Goal: Transaction & Acquisition: Purchase product/service

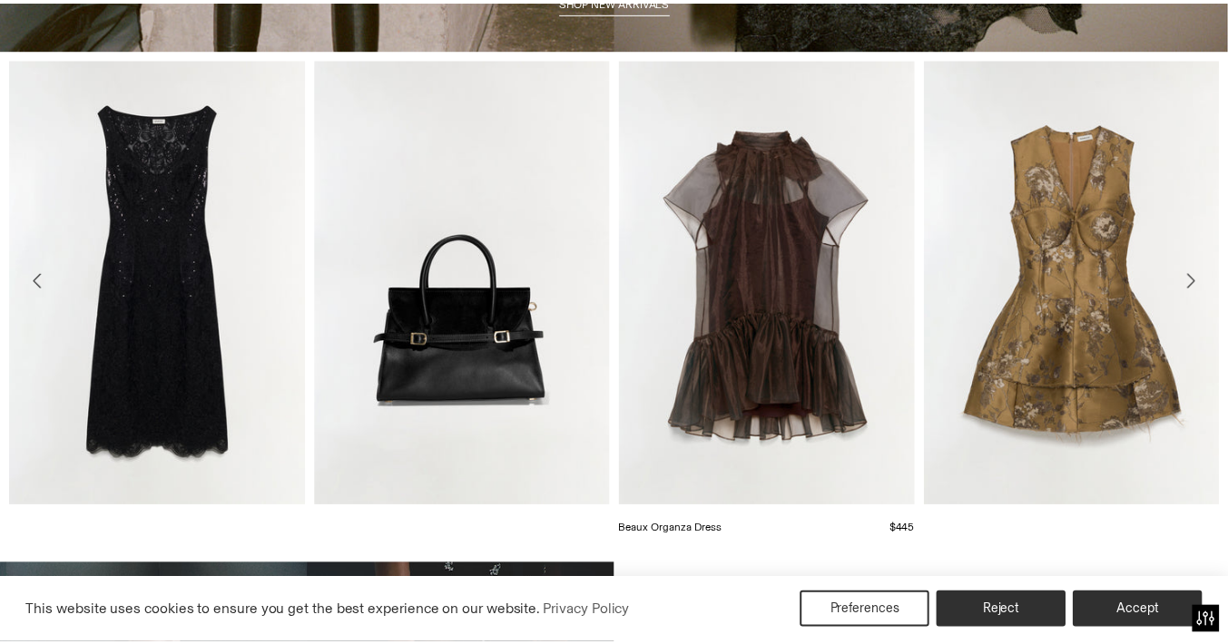
scroll to position [693, 0]
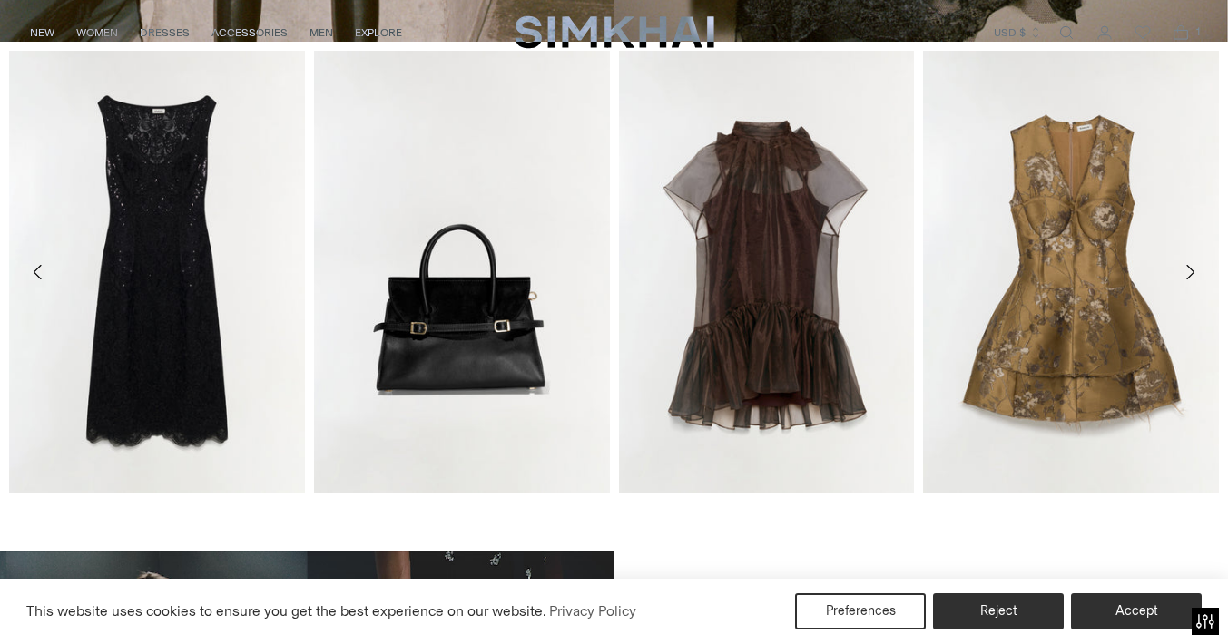
click at [1192, 272] on icon "Move to next carousel slide" at bounding box center [1190, 272] width 22 height 22
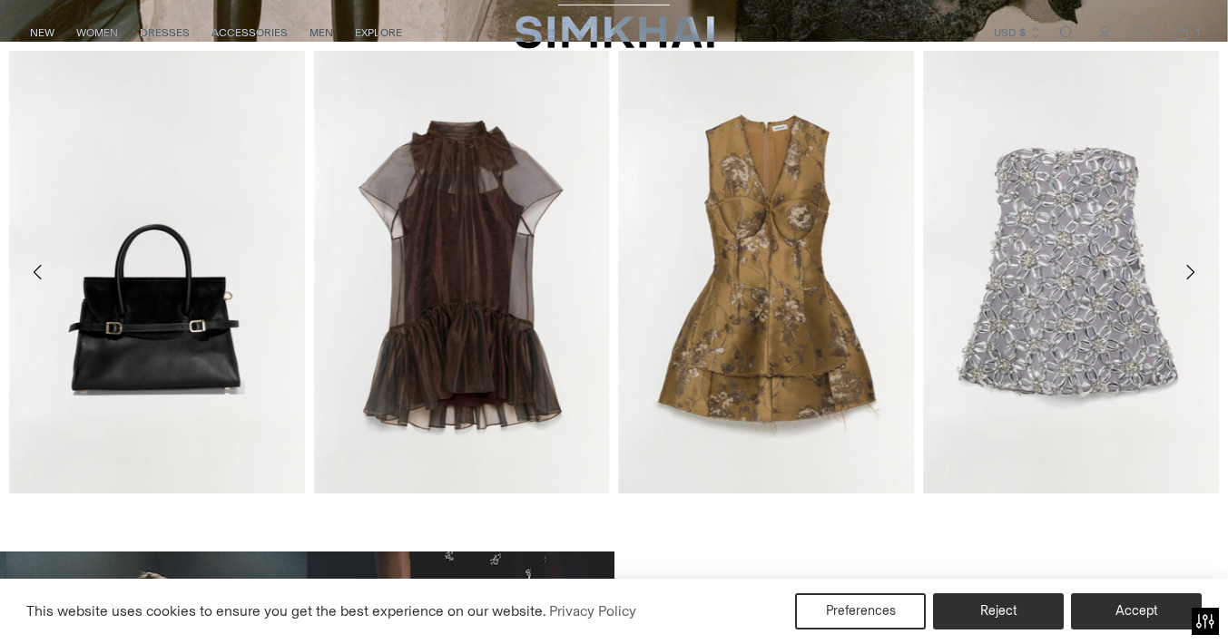
click at [1192, 270] on icon "Move to next carousel slide" at bounding box center [1190, 272] width 8 height 15
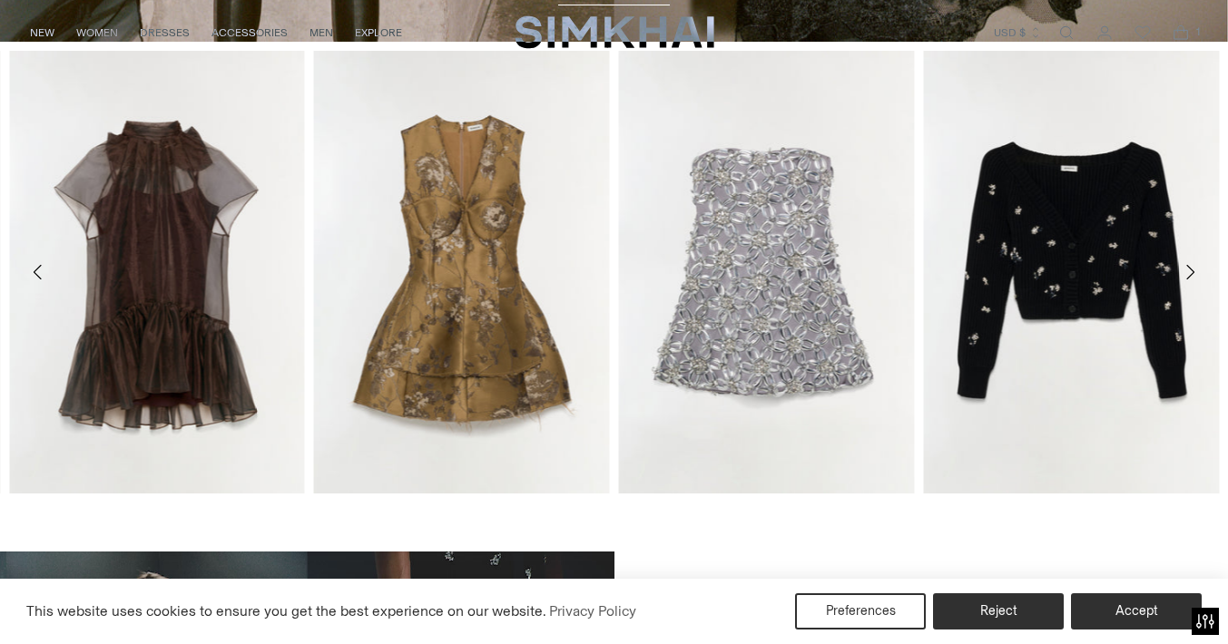
click at [1194, 268] on icon "Move to next carousel slide" at bounding box center [1190, 272] width 22 height 22
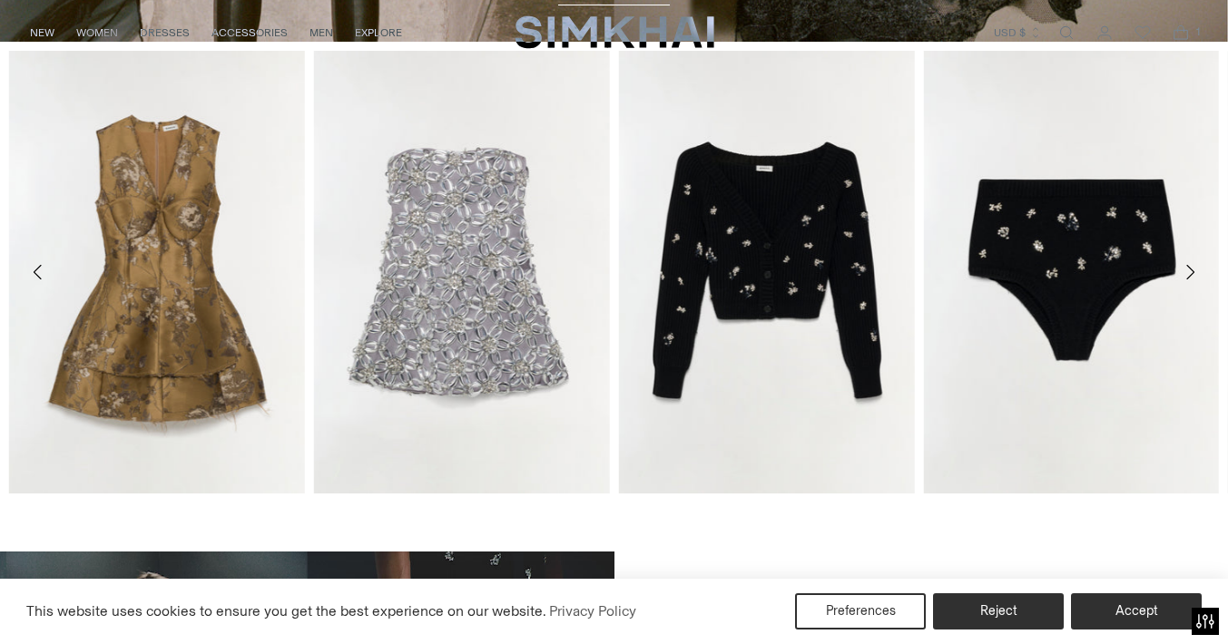
click at [1192, 269] on icon "Move to next carousel slide" at bounding box center [1190, 272] width 22 height 22
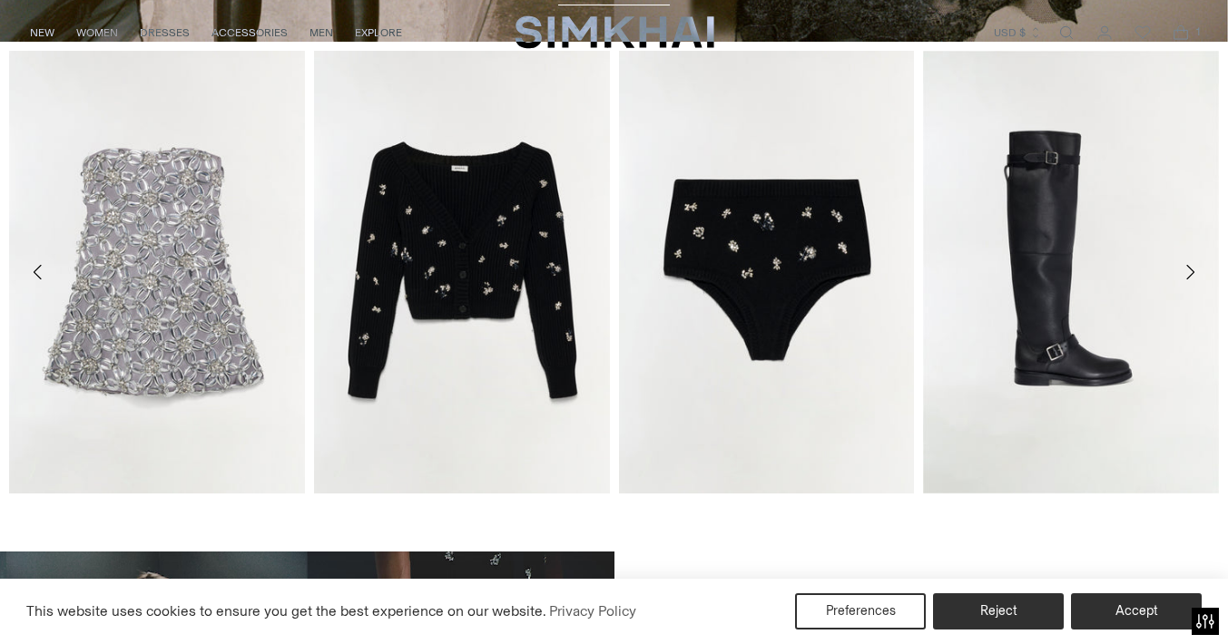
click at [1186, 269] on icon "Move to next carousel slide" at bounding box center [1190, 272] width 22 height 22
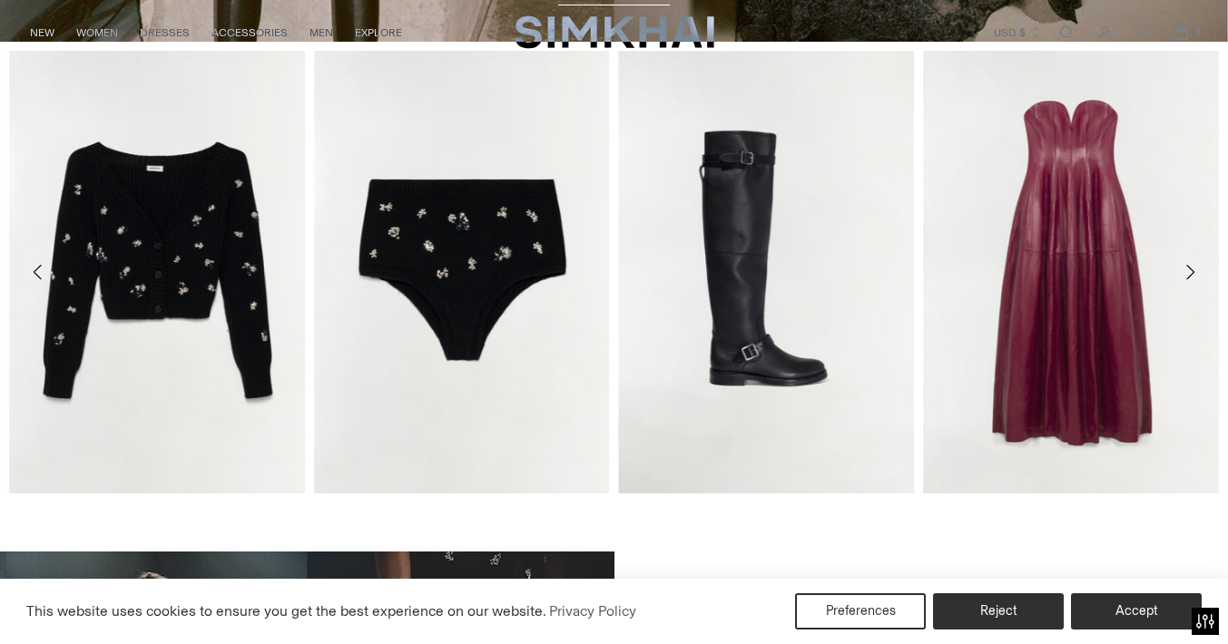
click at [1191, 274] on icon "Move to next carousel slide" at bounding box center [1190, 272] width 8 height 15
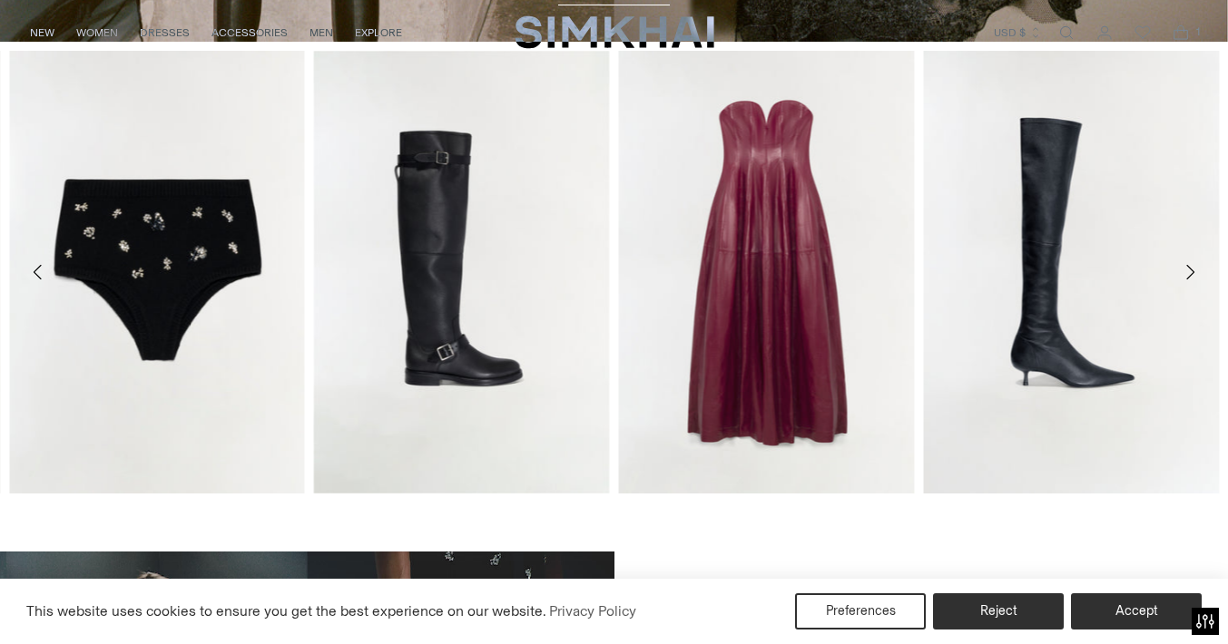
click at [1191, 274] on icon "Move to next carousel slide" at bounding box center [1190, 272] width 8 height 15
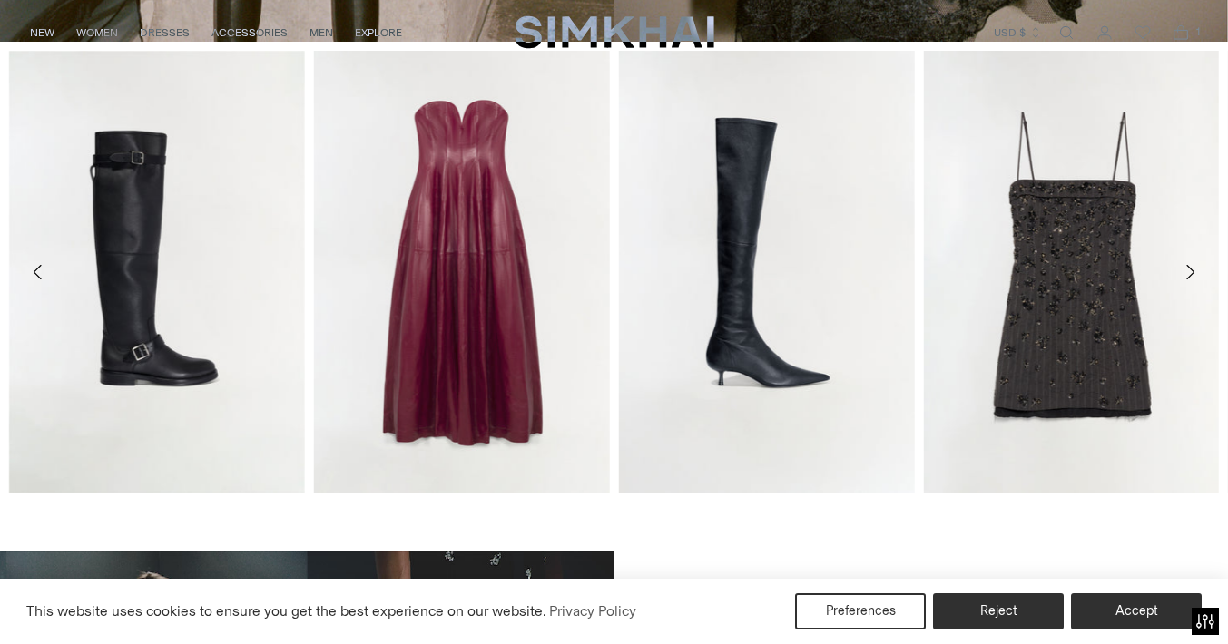
click at [1191, 274] on icon "Move to next carousel slide" at bounding box center [1190, 272] width 8 height 15
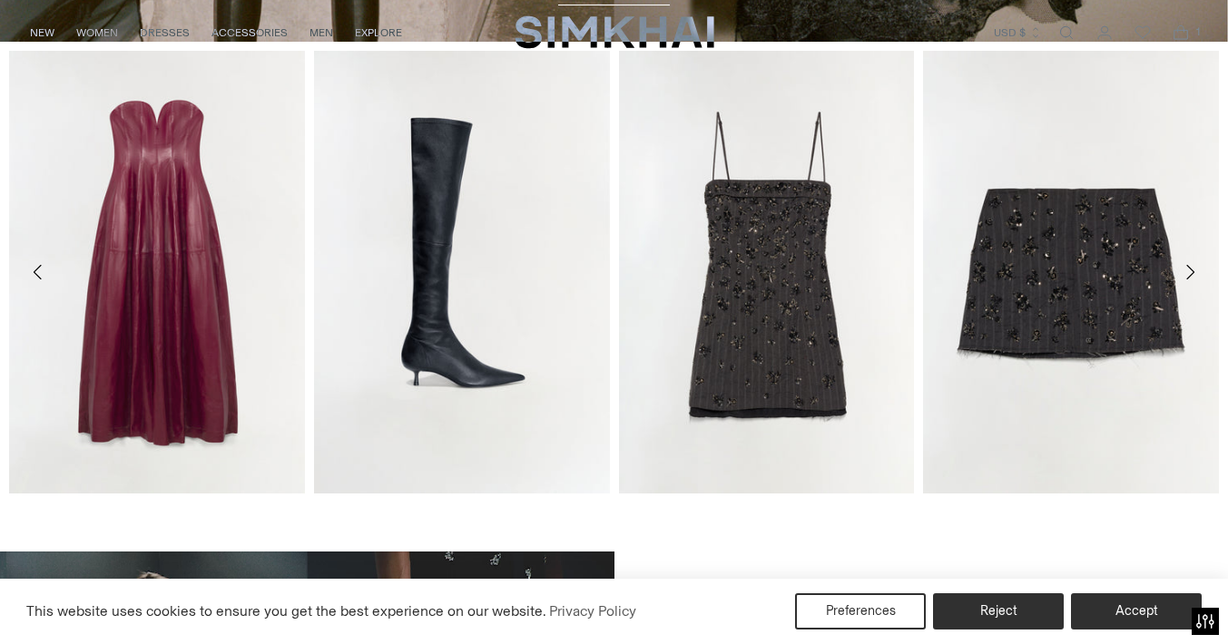
click at [1191, 273] on icon "Move to next carousel slide" at bounding box center [1190, 272] width 22 height 22
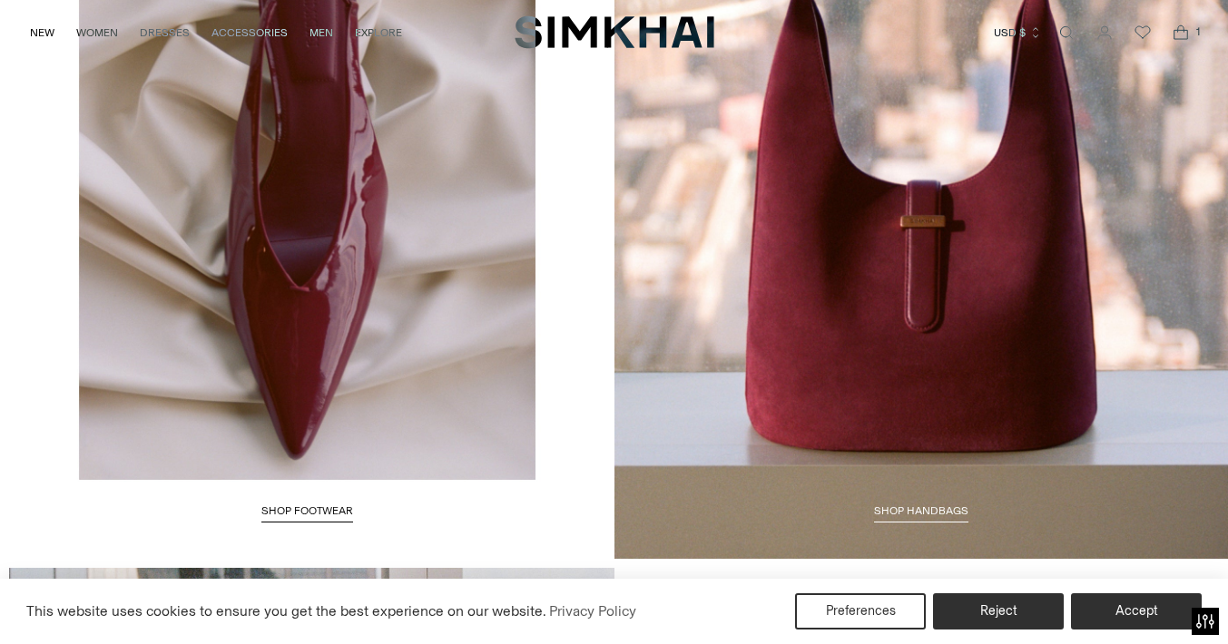
scroll to position [2914, 0]
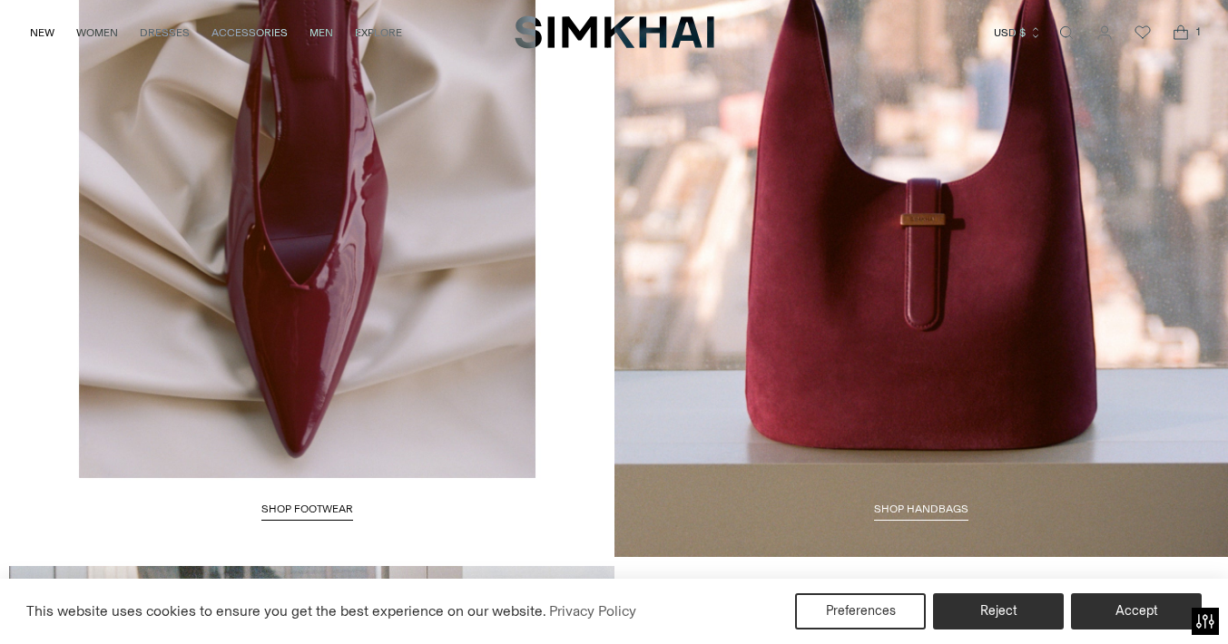
click at [915, 508] on span "Shop HANDBAGS" at bounding box center [921, 509] width 94 height 13
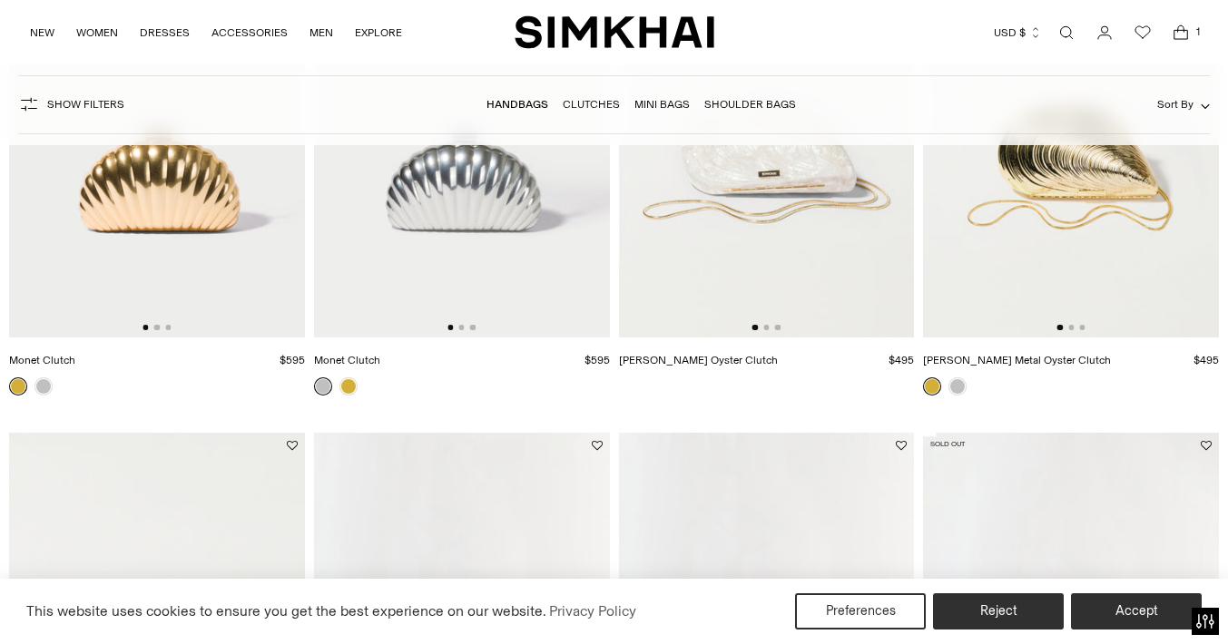
scroll to position [5222, 0]
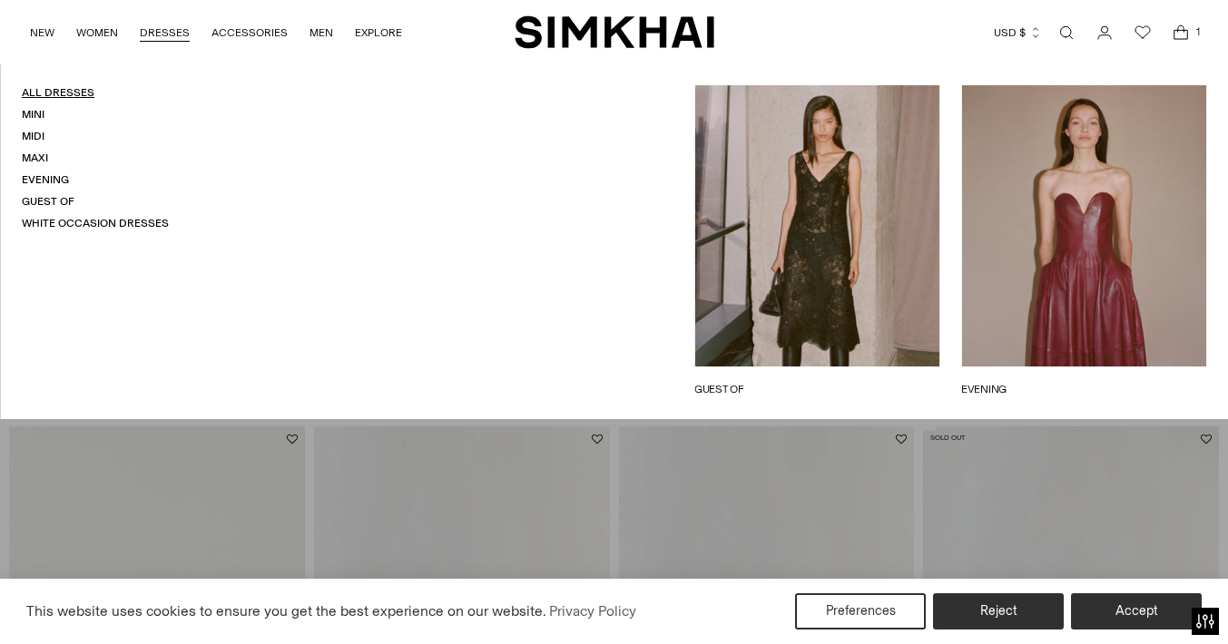
click at [77, 95] on link "All Dresses" at bounding box center [58, 92] width 73 height 13
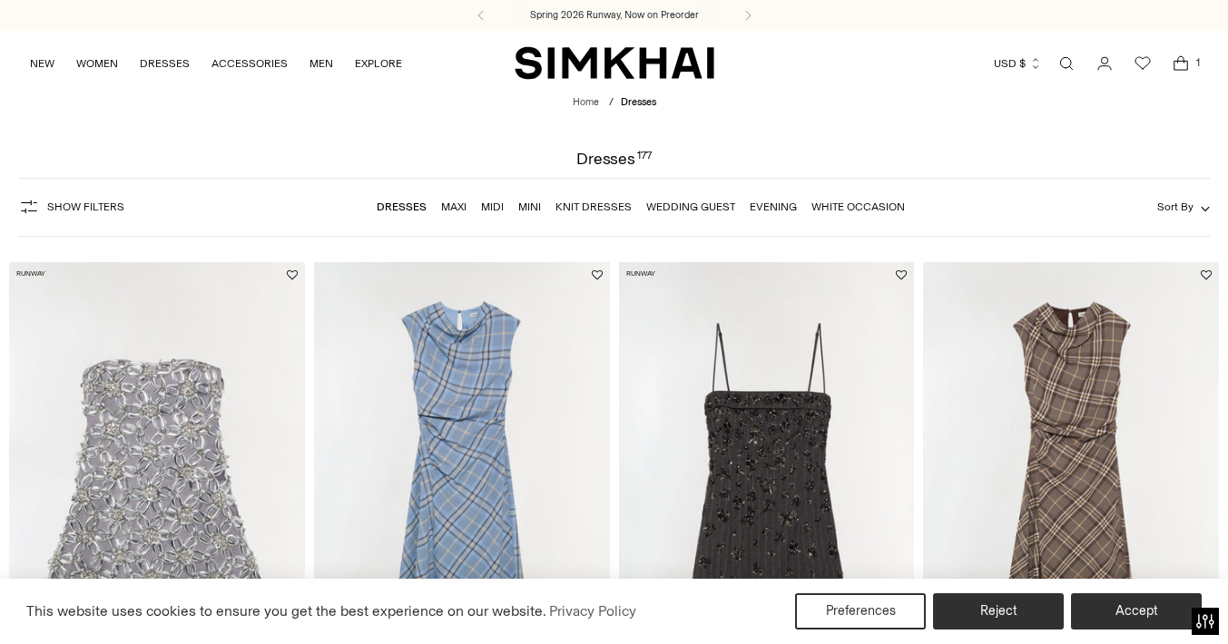
scroll to position [237, 0]
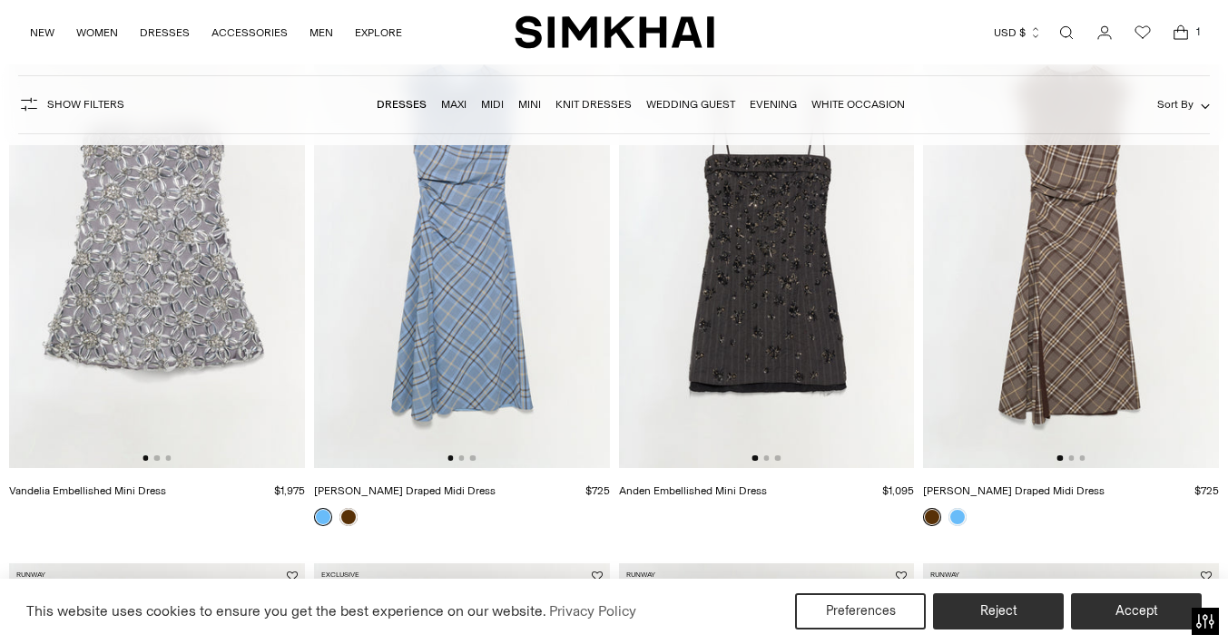
click at [459, 279] on img at bounding box center [462, 247] width 296 height 444
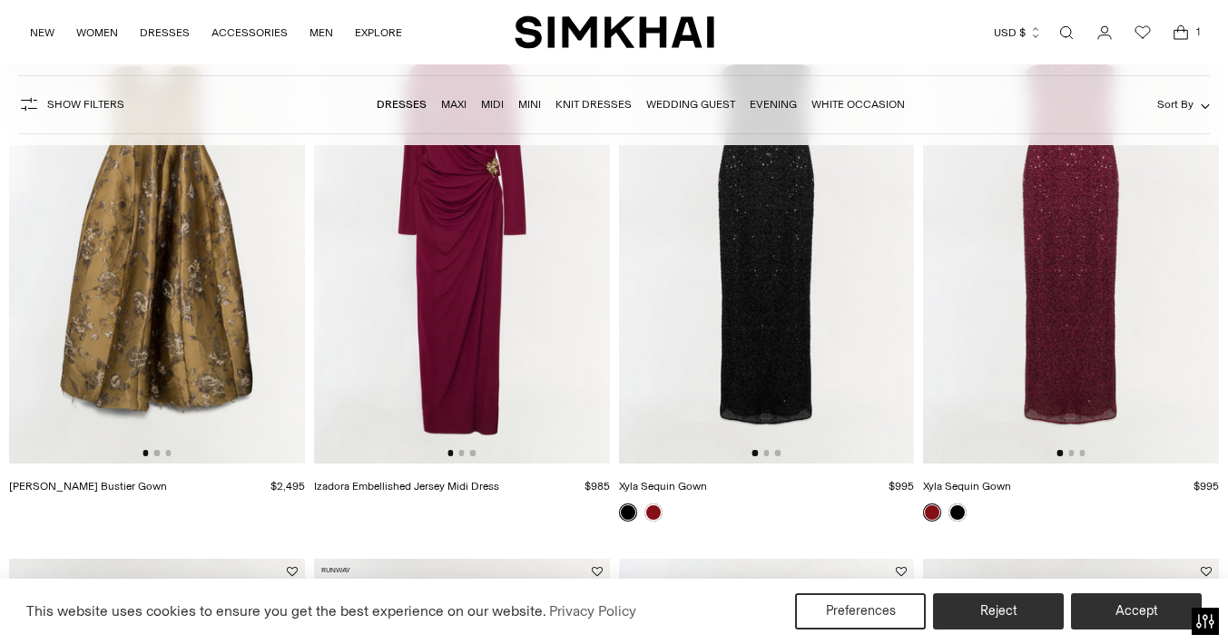
scroll to position [1190, 0]
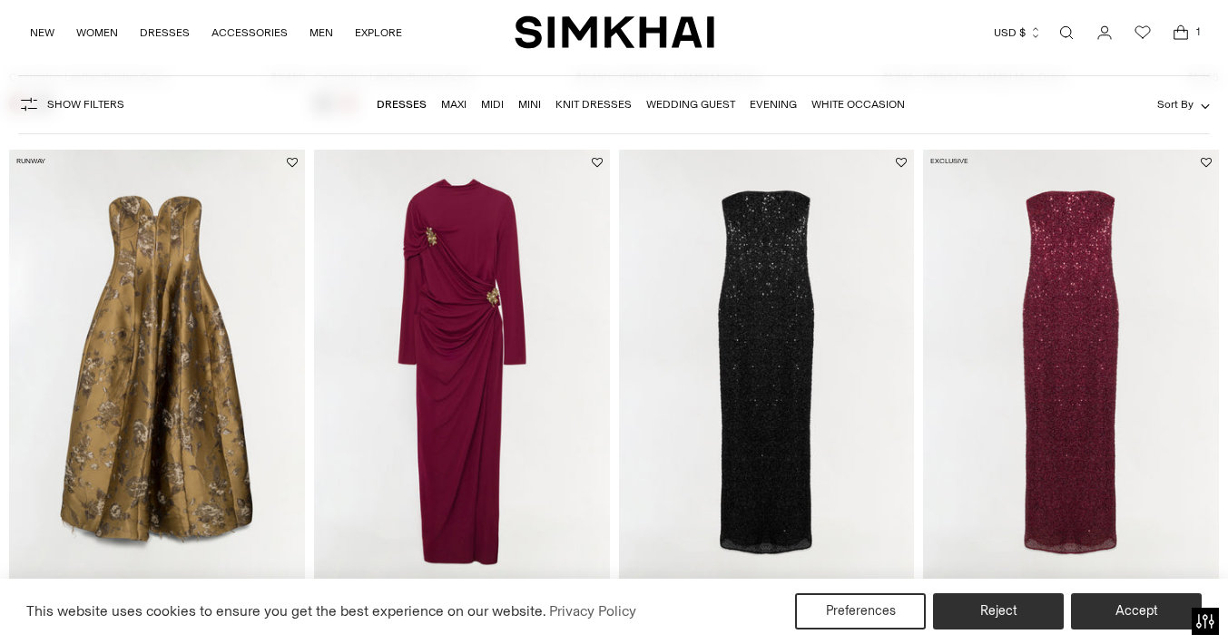
click at [795, 276] on img at bounding box center [767, 372] width 296 height 444
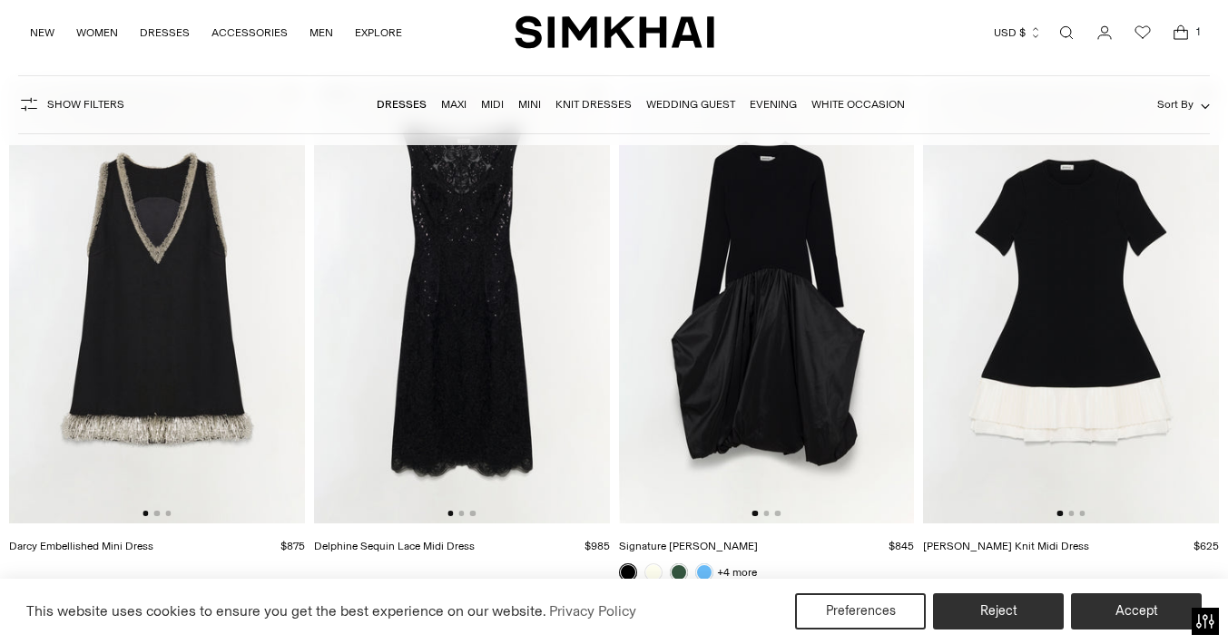
scroll to position [1923, 0]
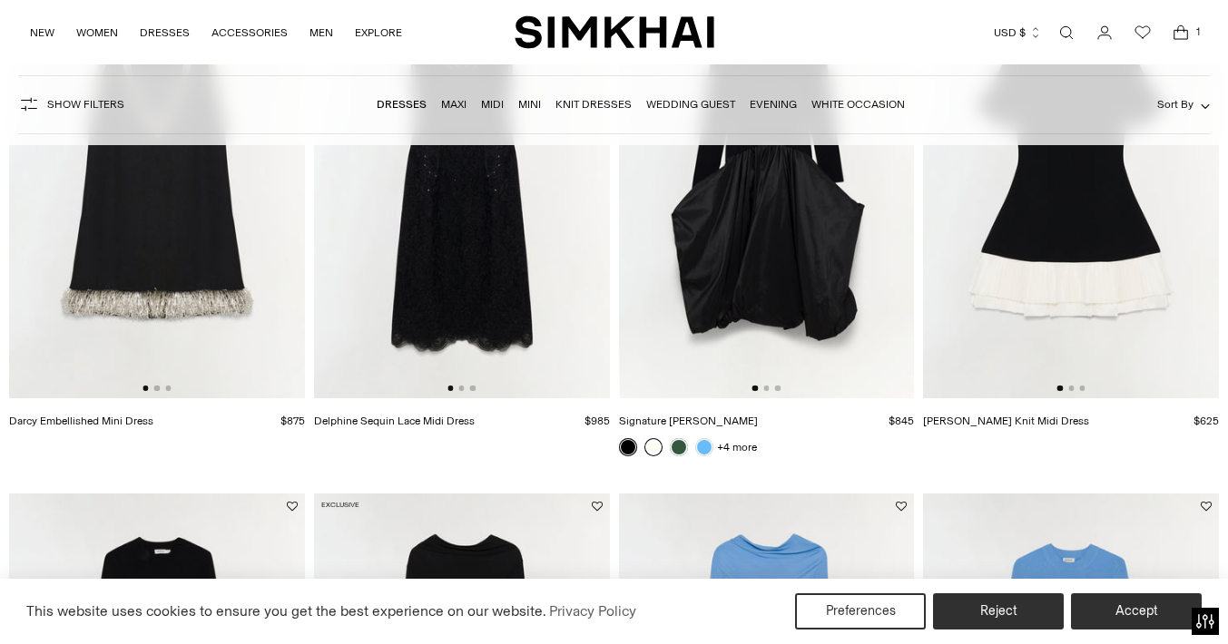
click at [654, 447] on link at bounding box center [653, 447] width 18 height 18
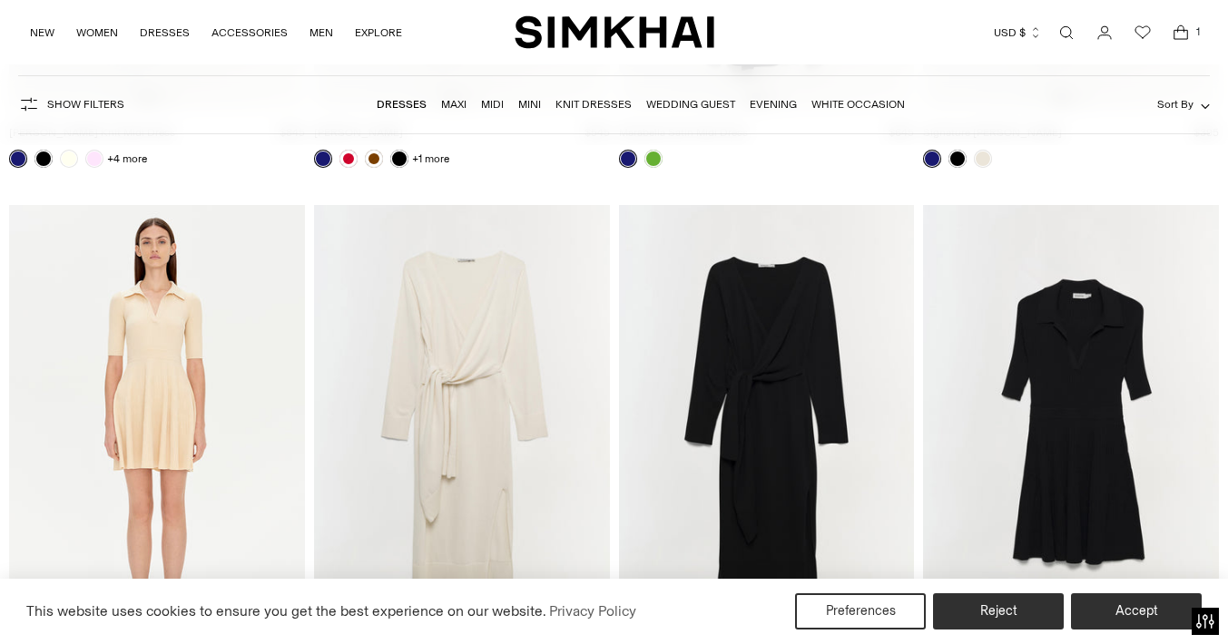
scroll to position [17469, 0]
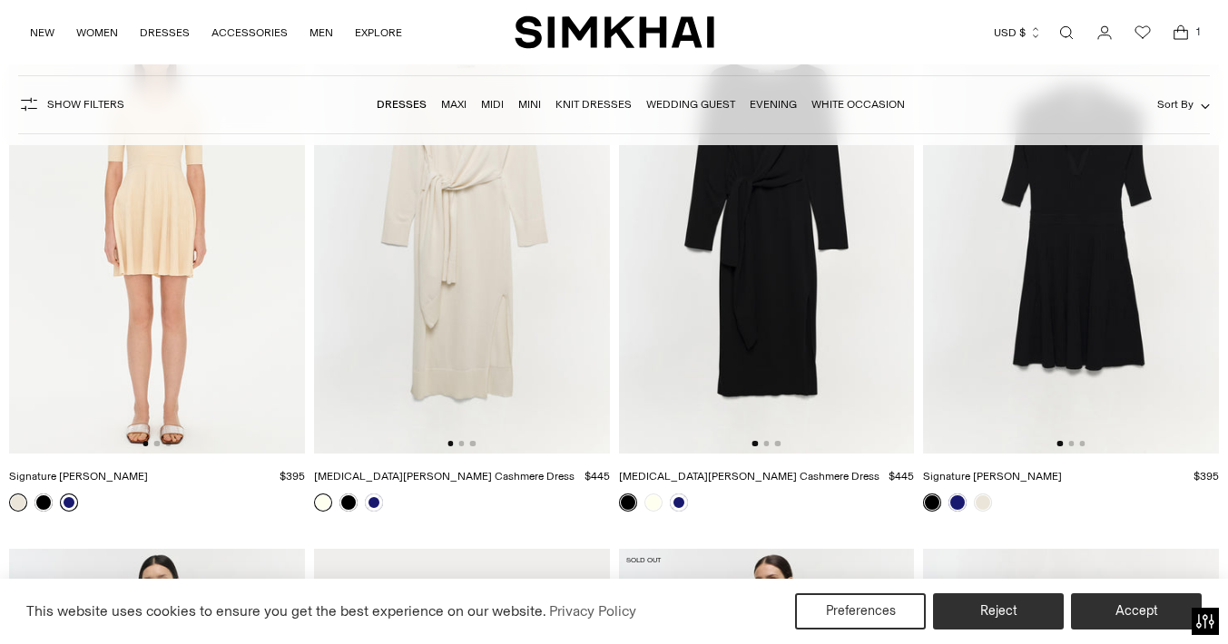
click at [69, 504] on link at bounding box center [69, 503] width 18 height 18
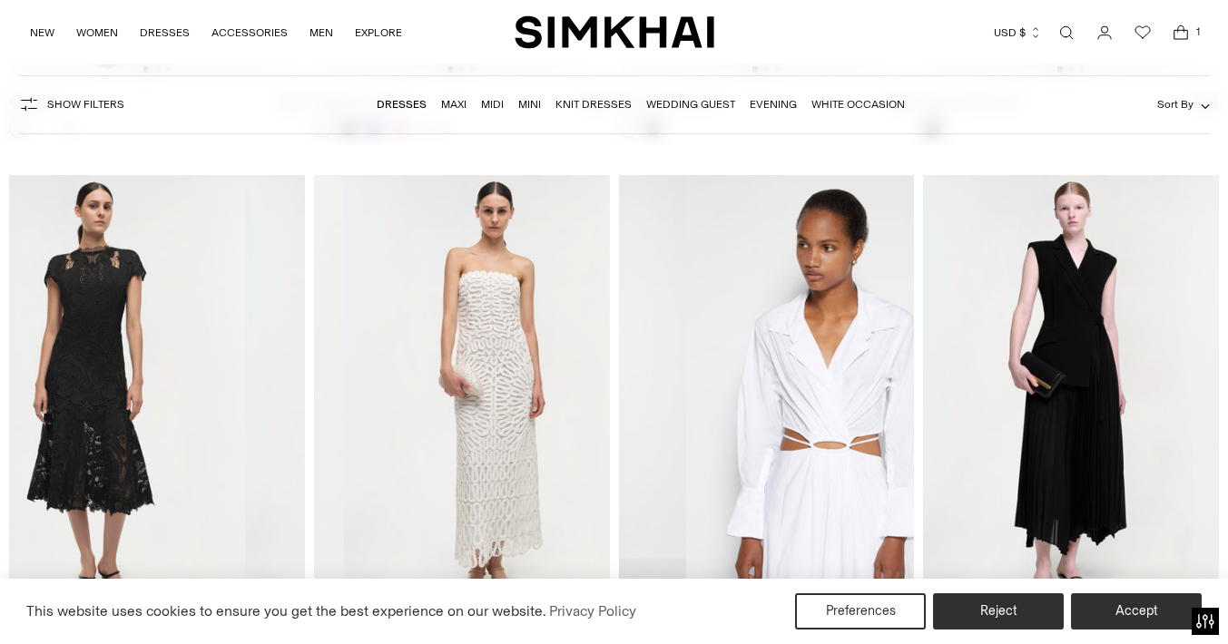
scroll to position [0, 0]
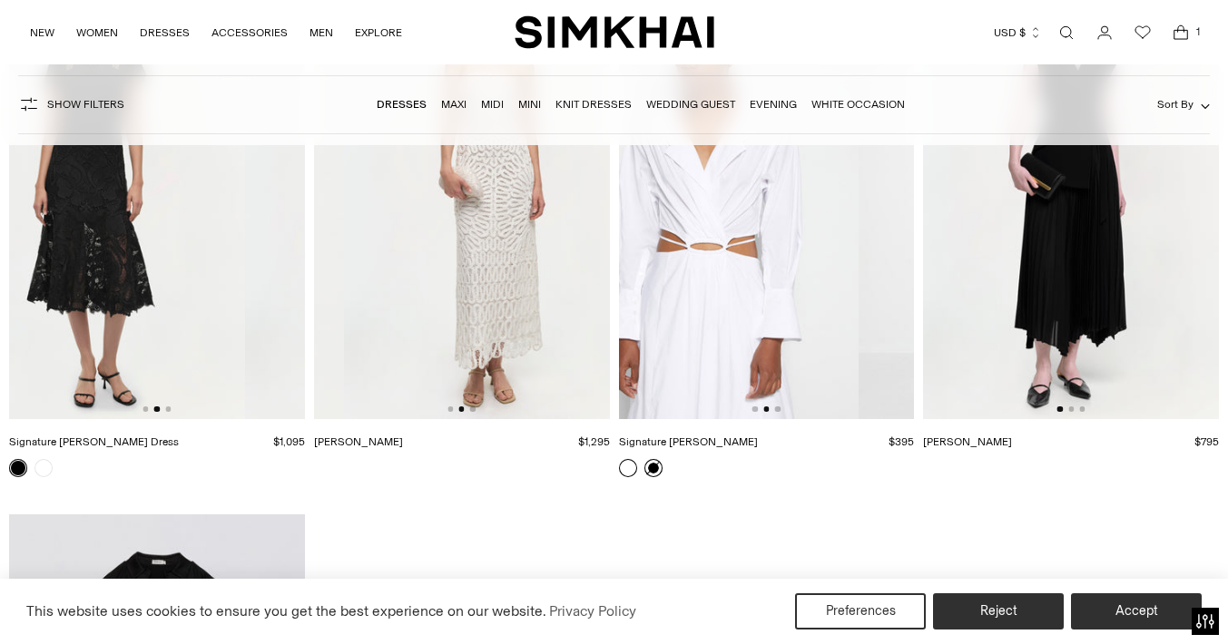
click at [658, 464] on link at bounding box center [653, 468] width 18 height 18
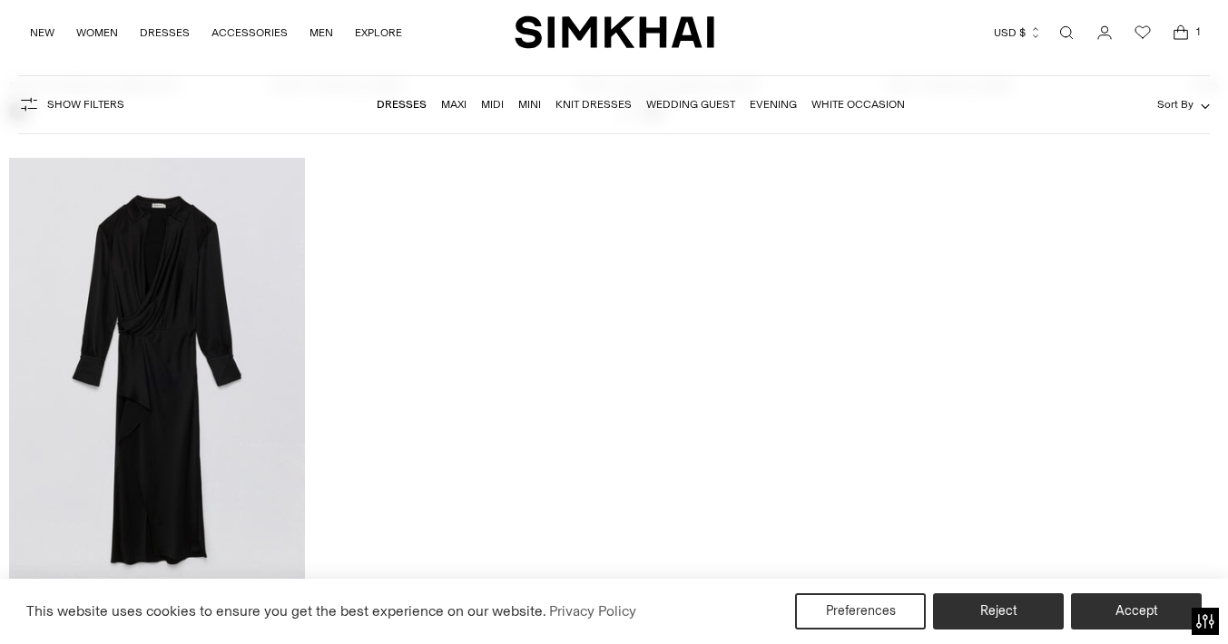
scroll to position [23764, 0]
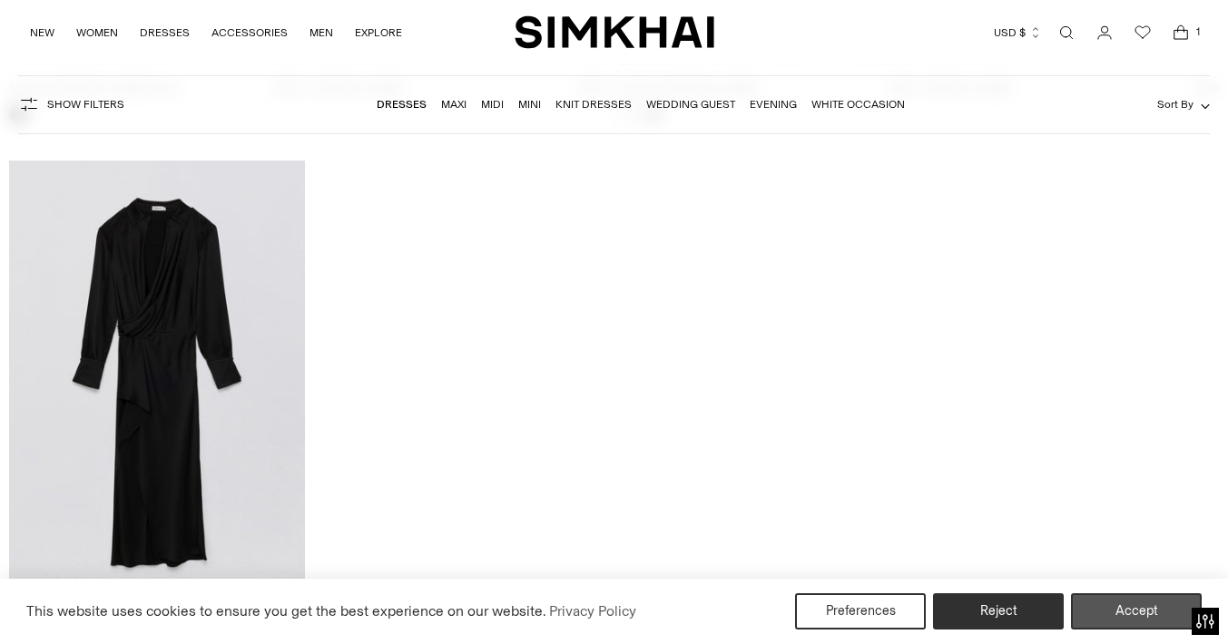
click at [1168, 602] on button "Accept" at bounding box center [1136, 611] width 131 height 36
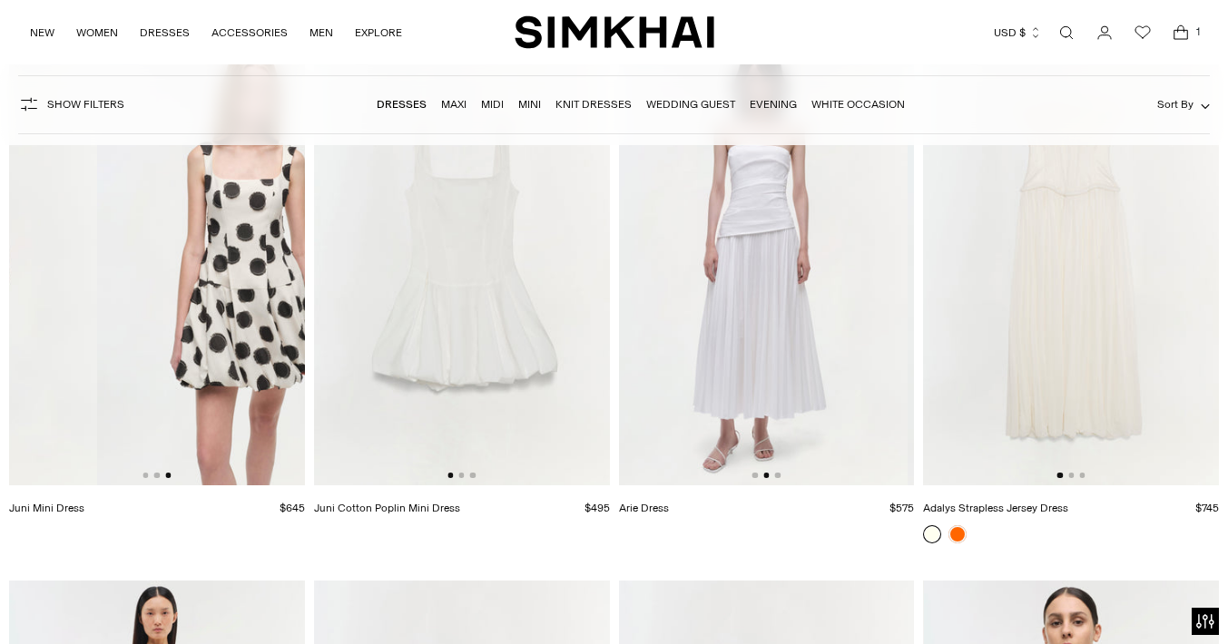
scroll to position [22242, 0]
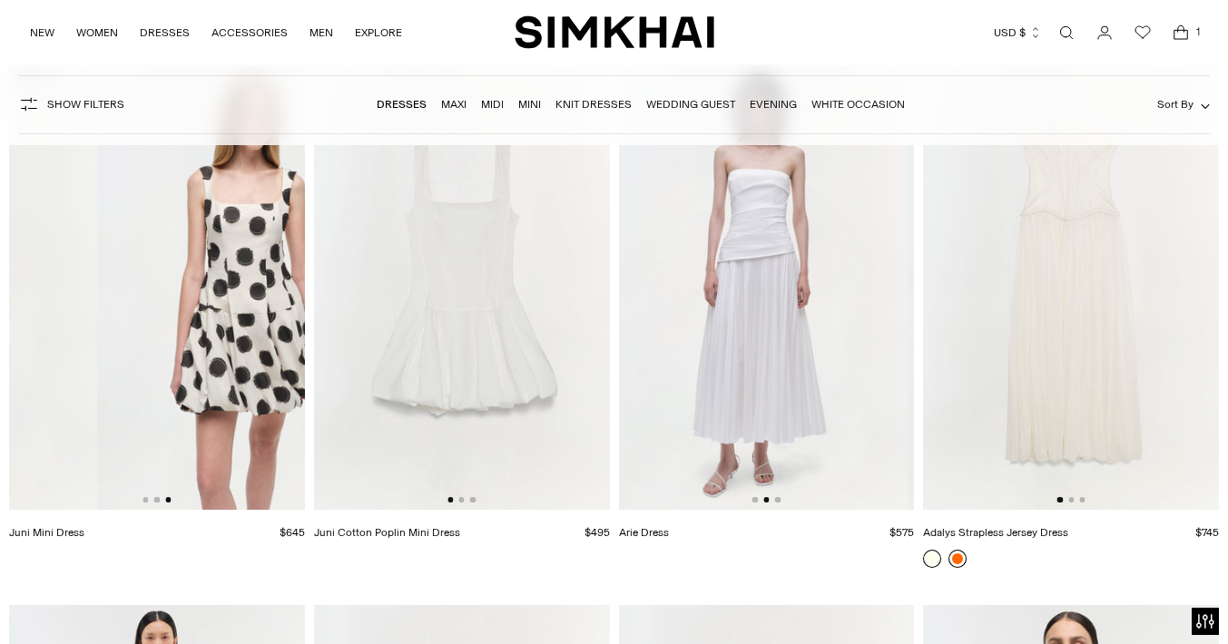
click at [961, 562] on link at bounding box center [957, 559] width 18 height 18
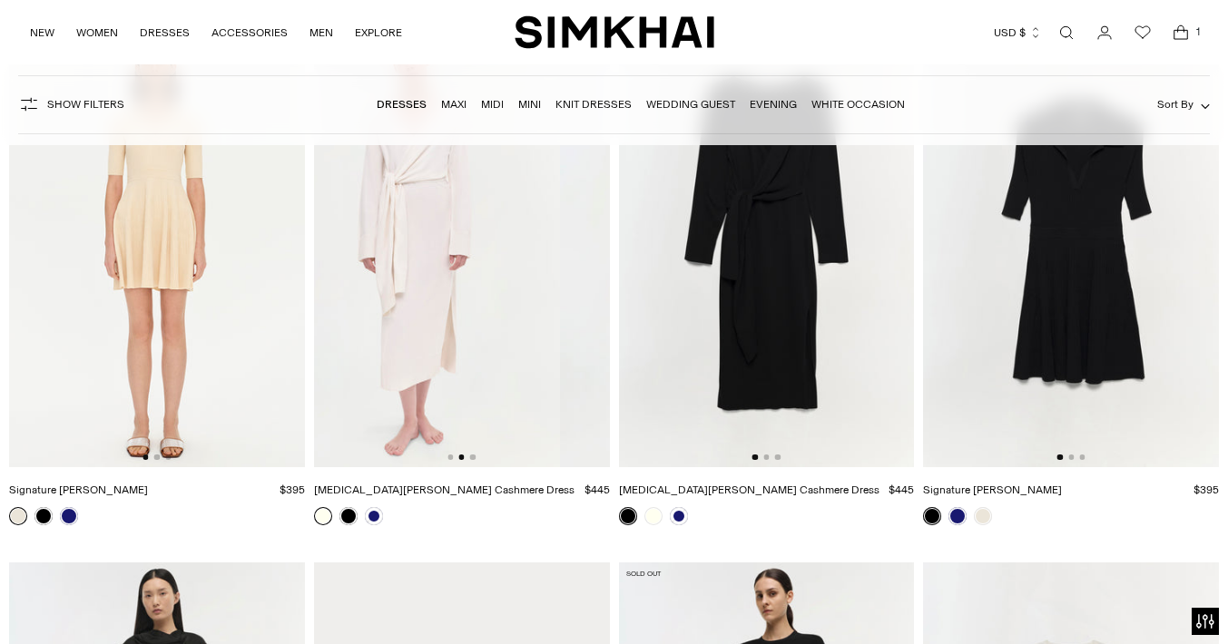
scroll to position [17357, 0]
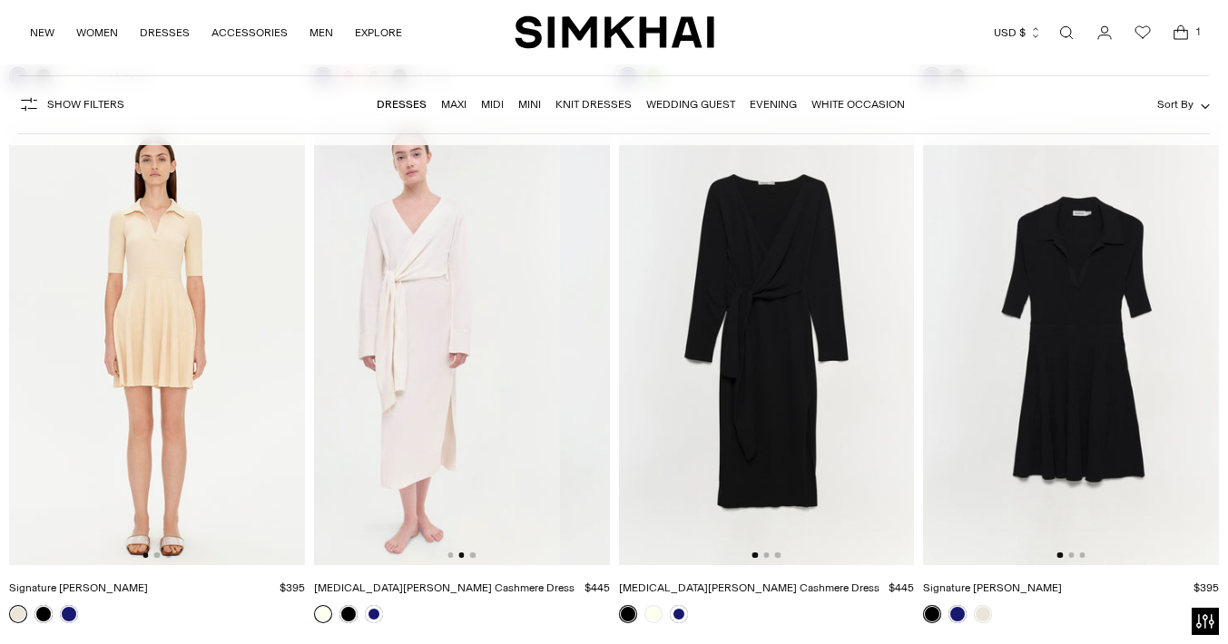
click at [168, 325] on img at bounding box center [157, 344] width 296 height 444
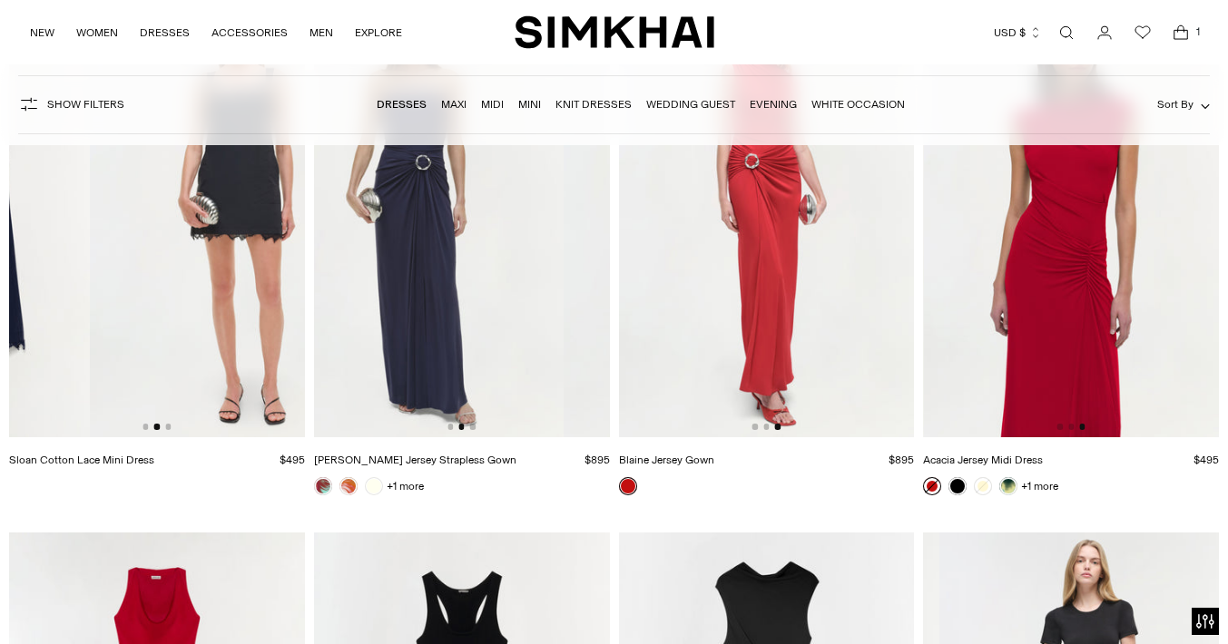
scroll to position [11611, 0]
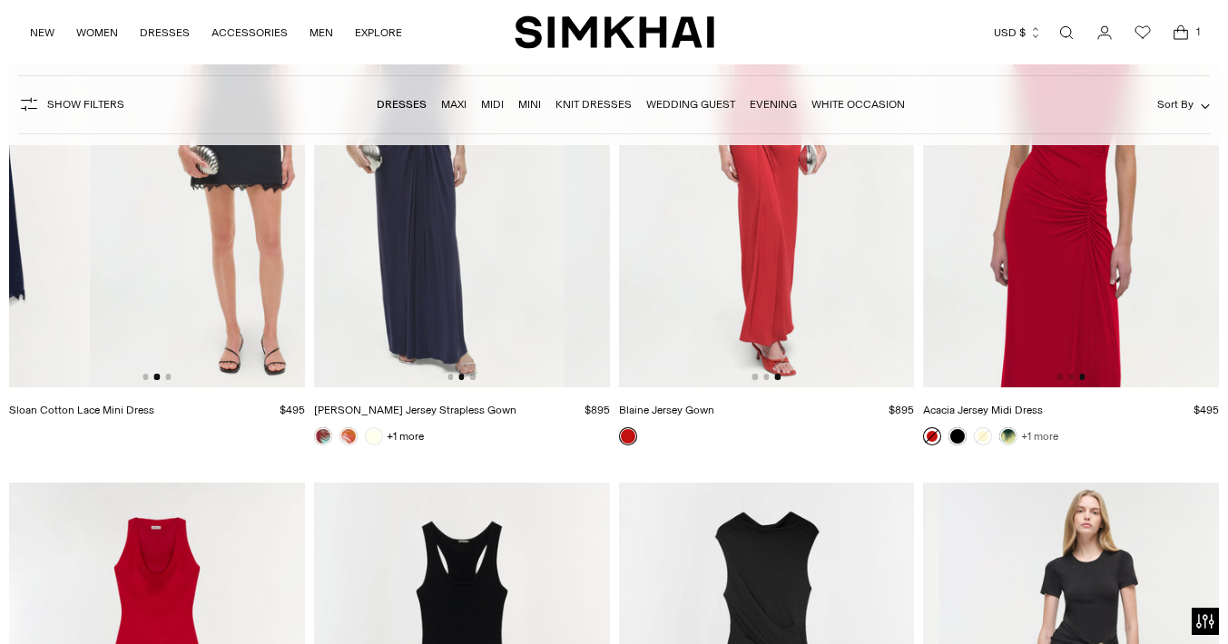
click at [1039, 442] on link "+1 more" at bounding box center [1039, 436] width 37 height 25
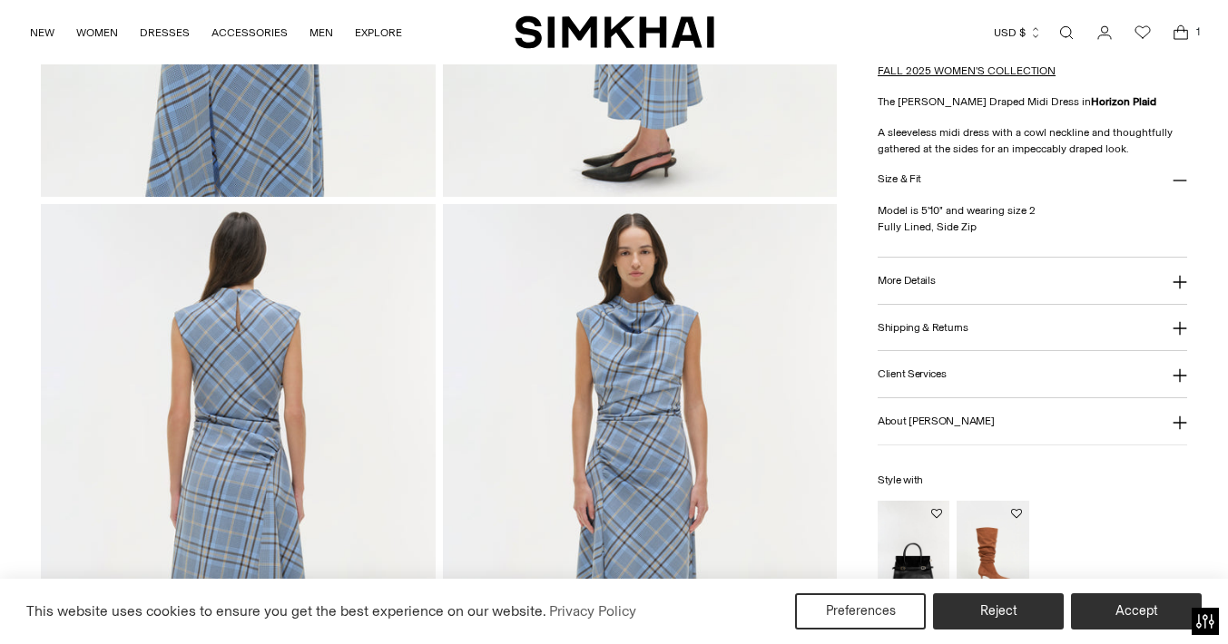
scroll to position [1149, 0]
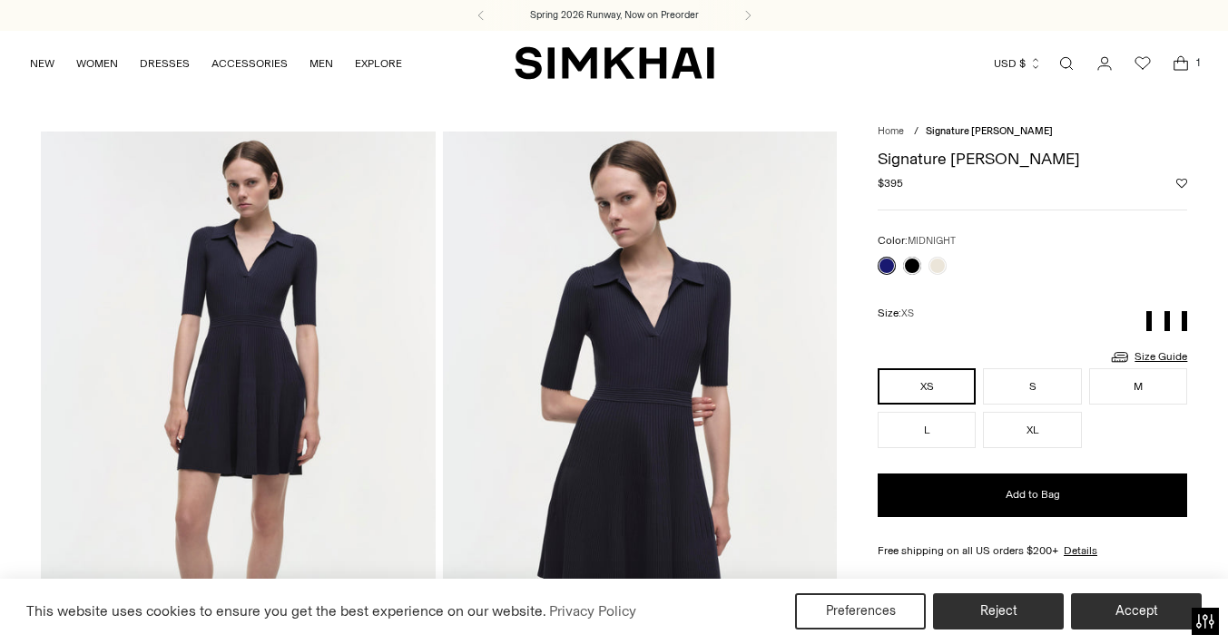
scroll to position [1222, 0]
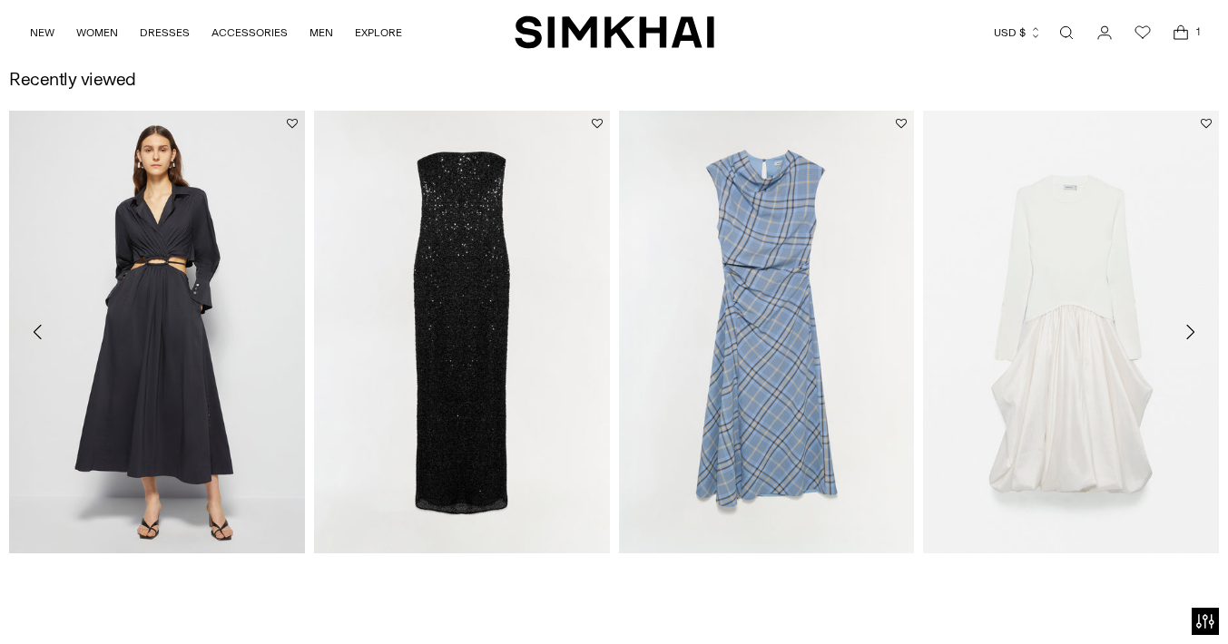
scroll to position [2532, 0]
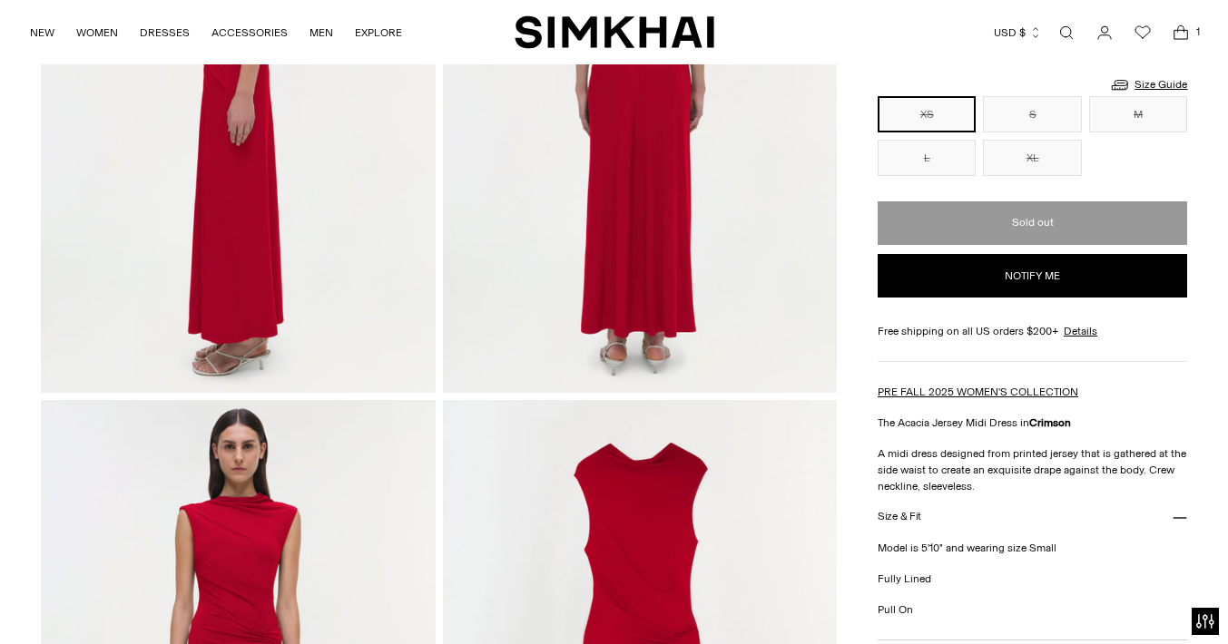
scroll to position [680, 0]
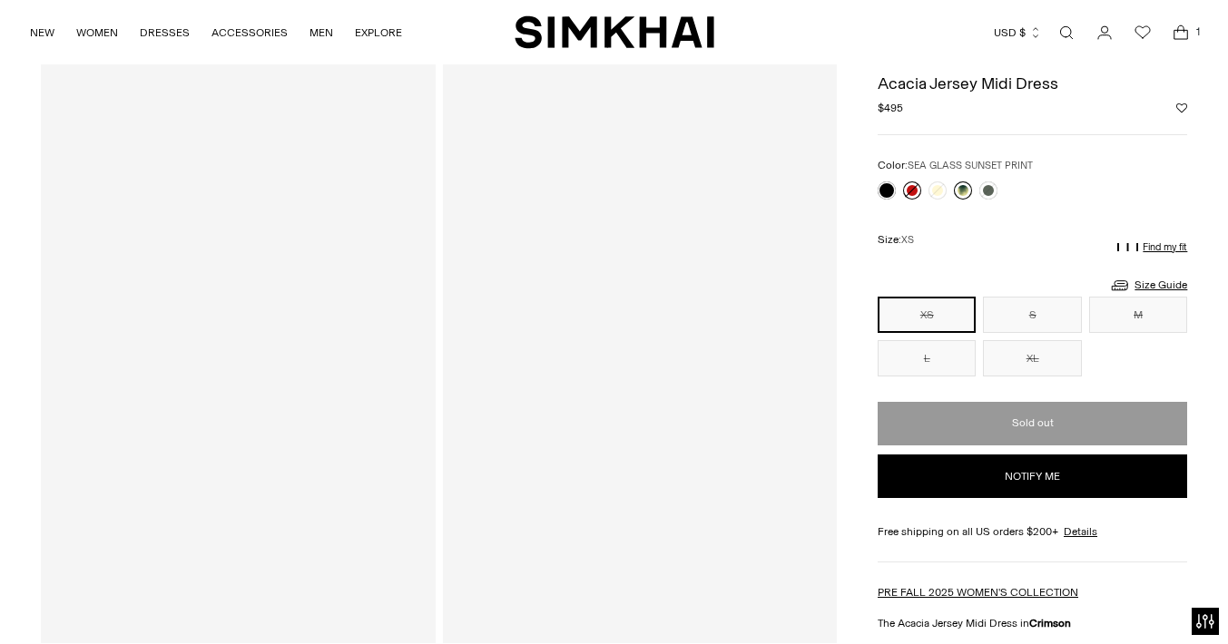
click at [964, 189] on link at bounding box center [963, 190] width 18 height 18
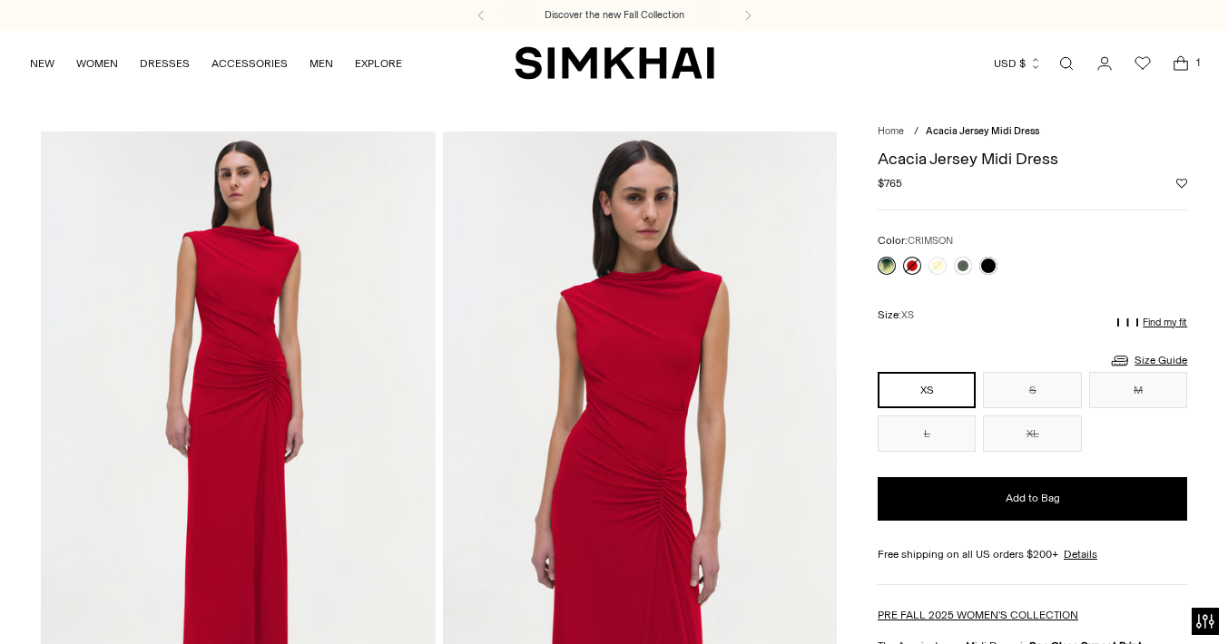
click at [913, 267] on link at bounding box center [912, 266] width 18 height 18
